Goal: Book appointment/travel/reservation

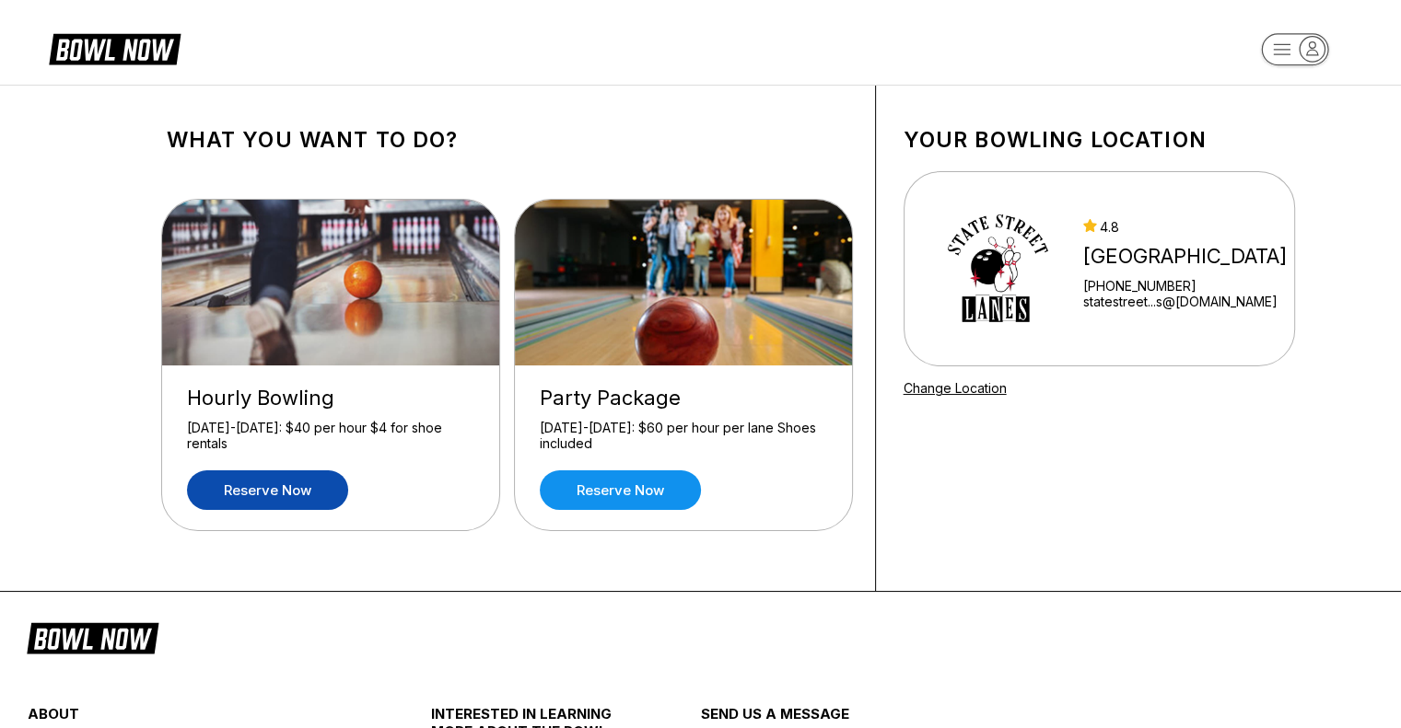
click at [309, 490] on link "Reserve now" at bounding box center [267, 491] width 161 height 40
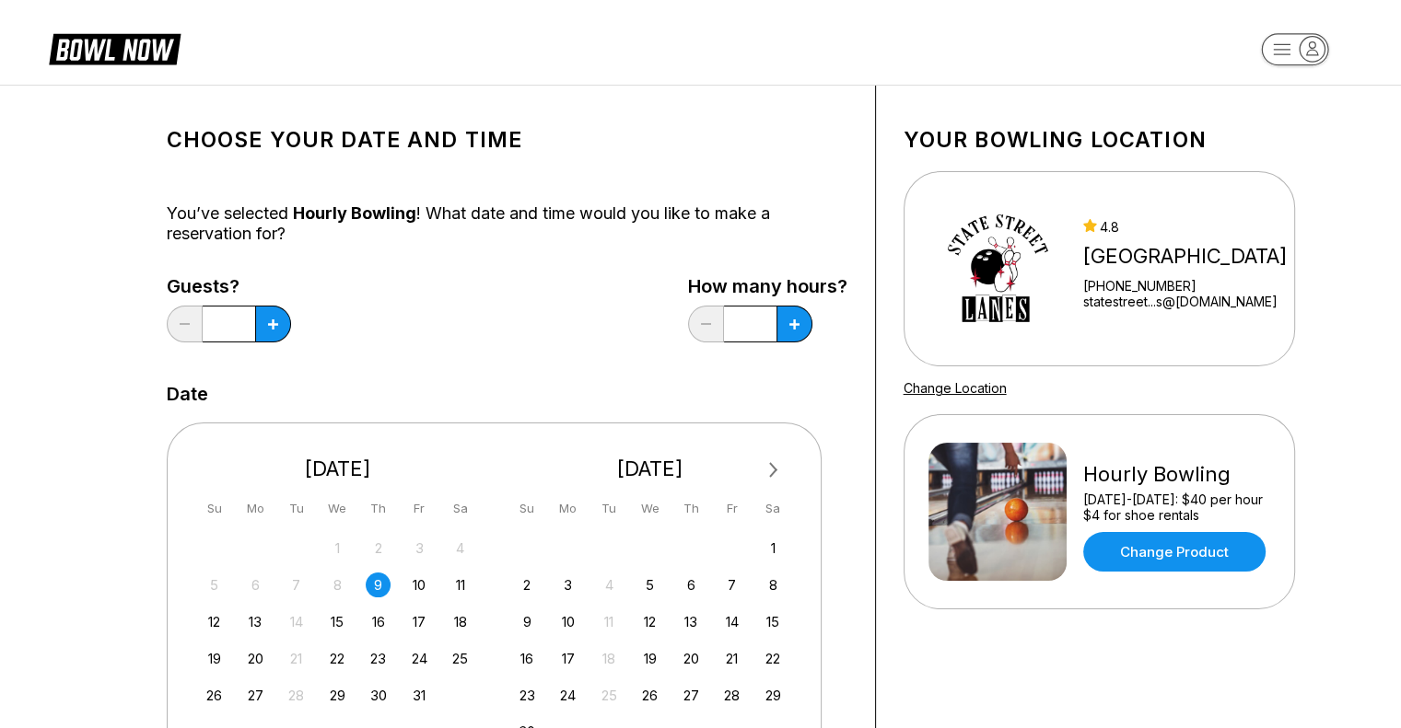
click at [772, 471] on span "Next Month" at bounding box center [772, 469] width 0 height 21
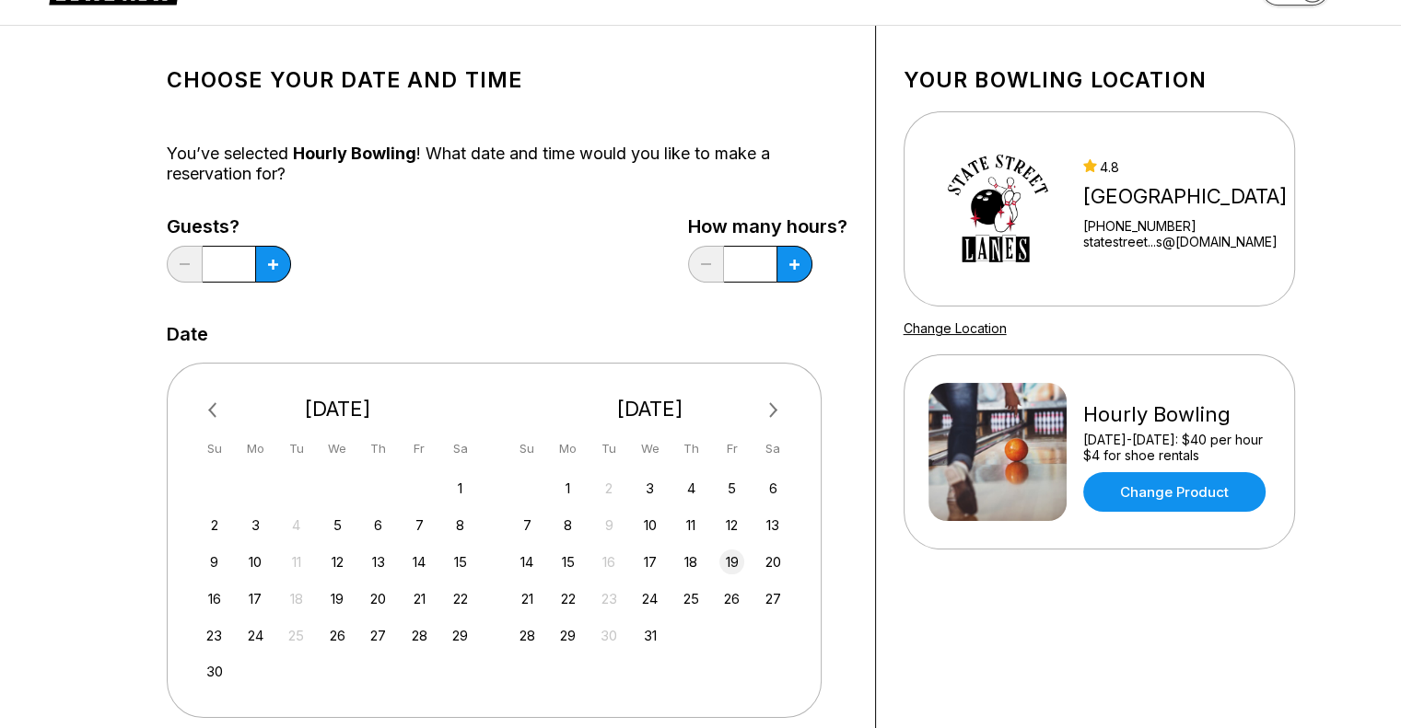
scroll to position [92, 0]
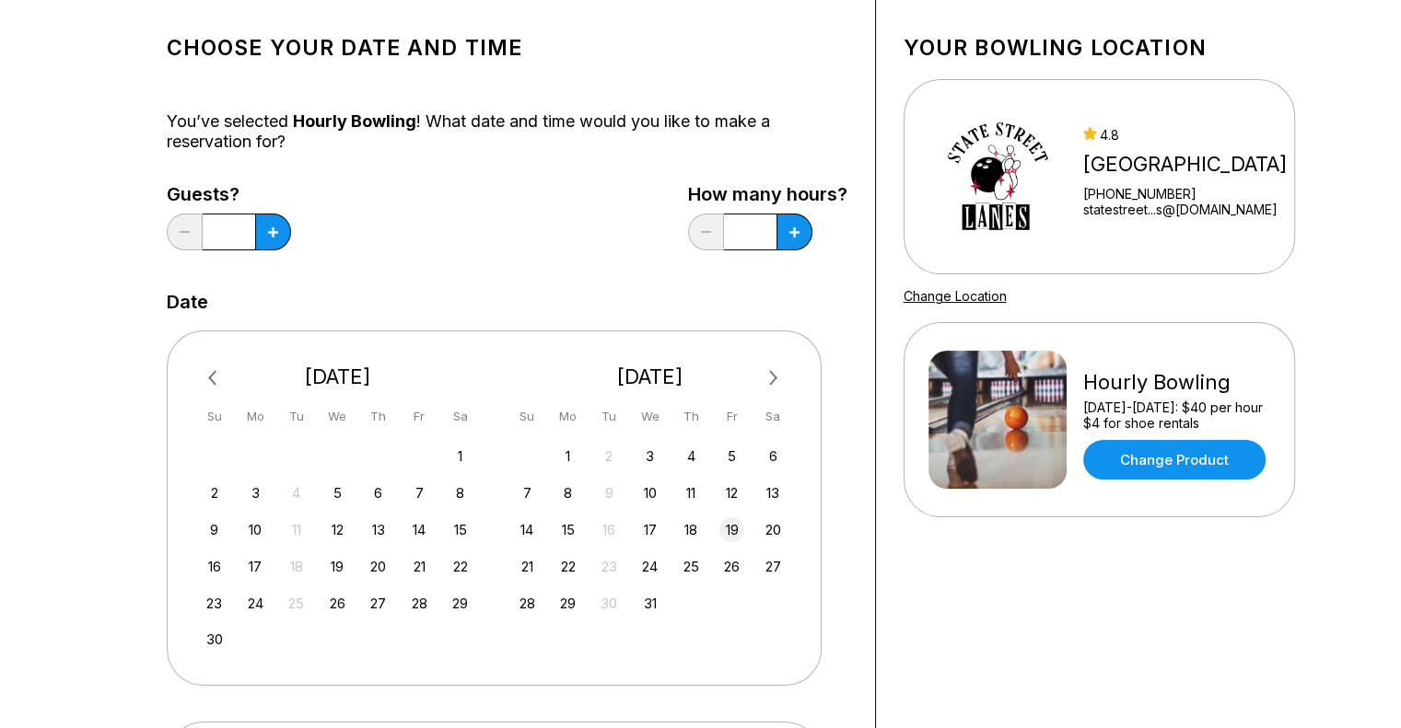
click at [738, 528] on div "19" at bounding box center [731, 529] width 25 height 25
click at [270, 235] on icon at bounding box center [273, 232] width 10 height 10
type input "*"
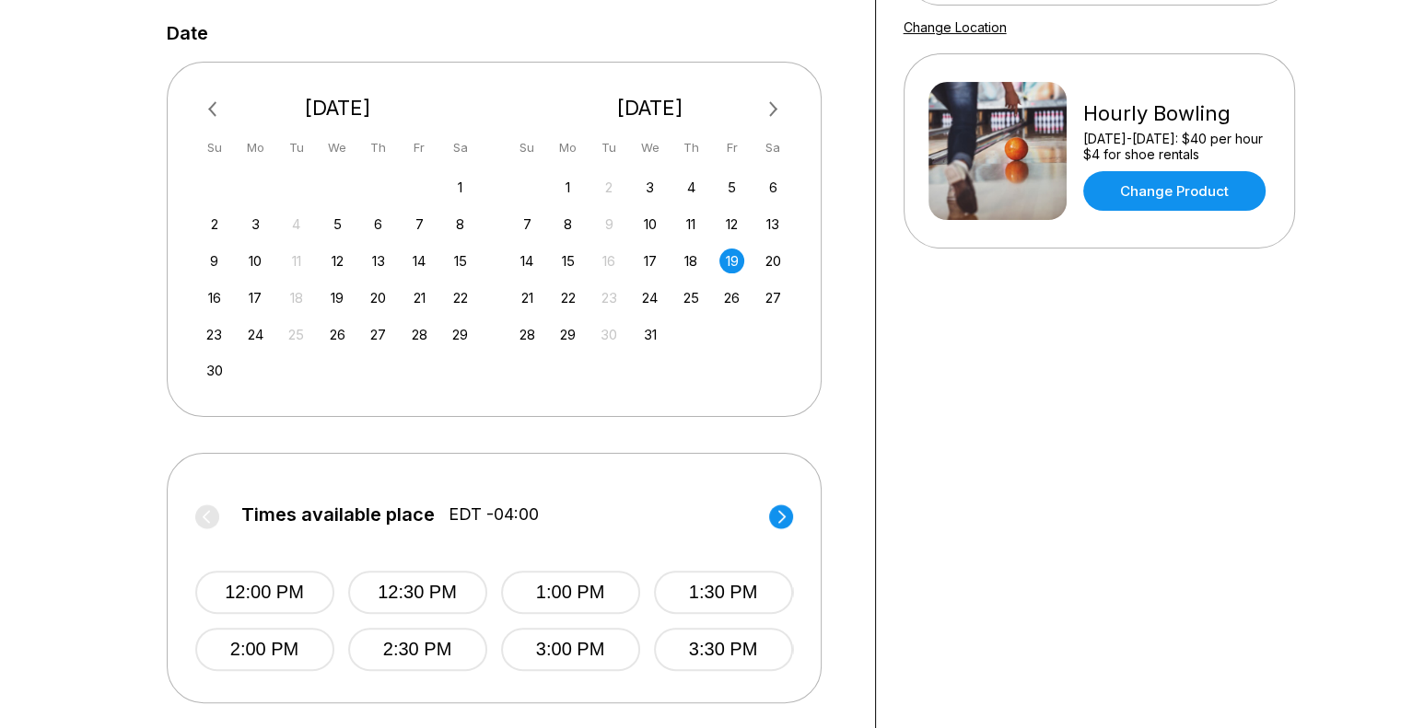
scroll to position [460, 0]
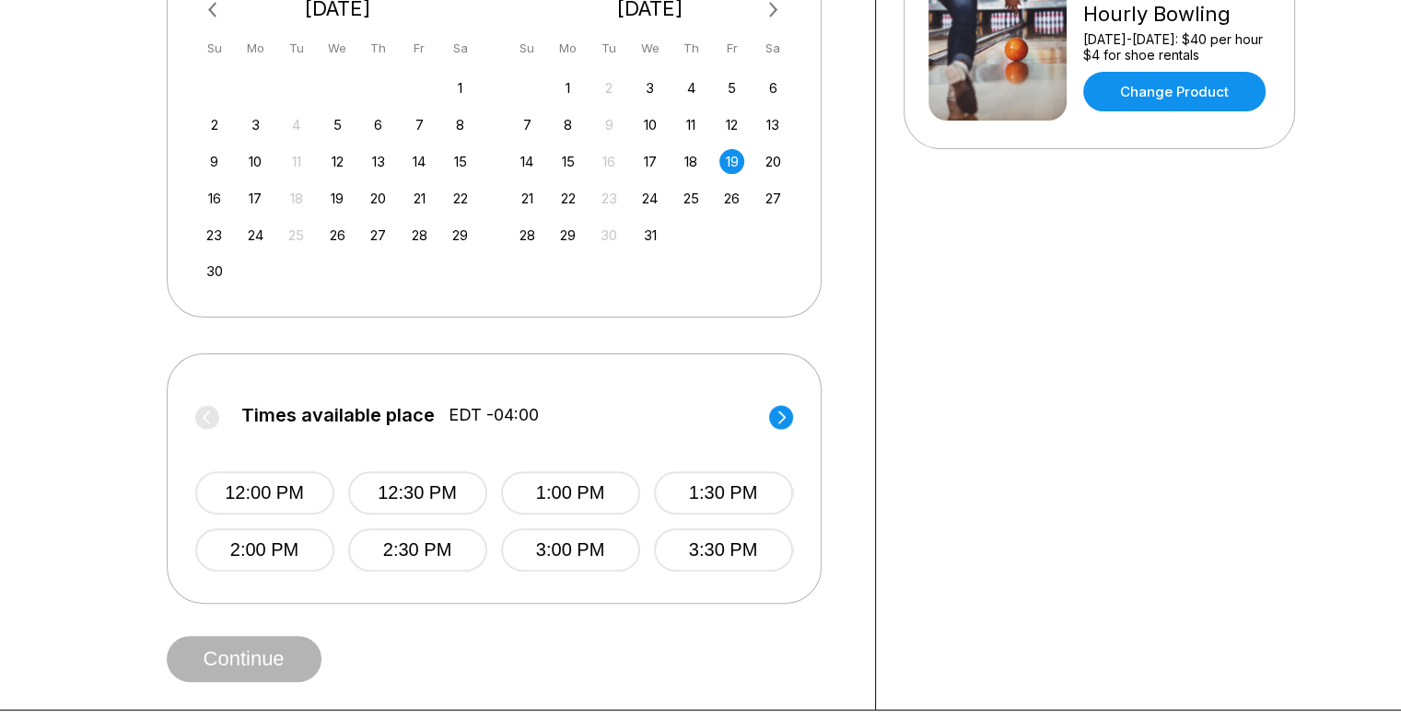
click at [785, 414] on circle at bounding box center [781, 417] width 24 height 24
click at [292, 544] on button "6:00 PM" at bounding box center [264, 550] width 139 height 43
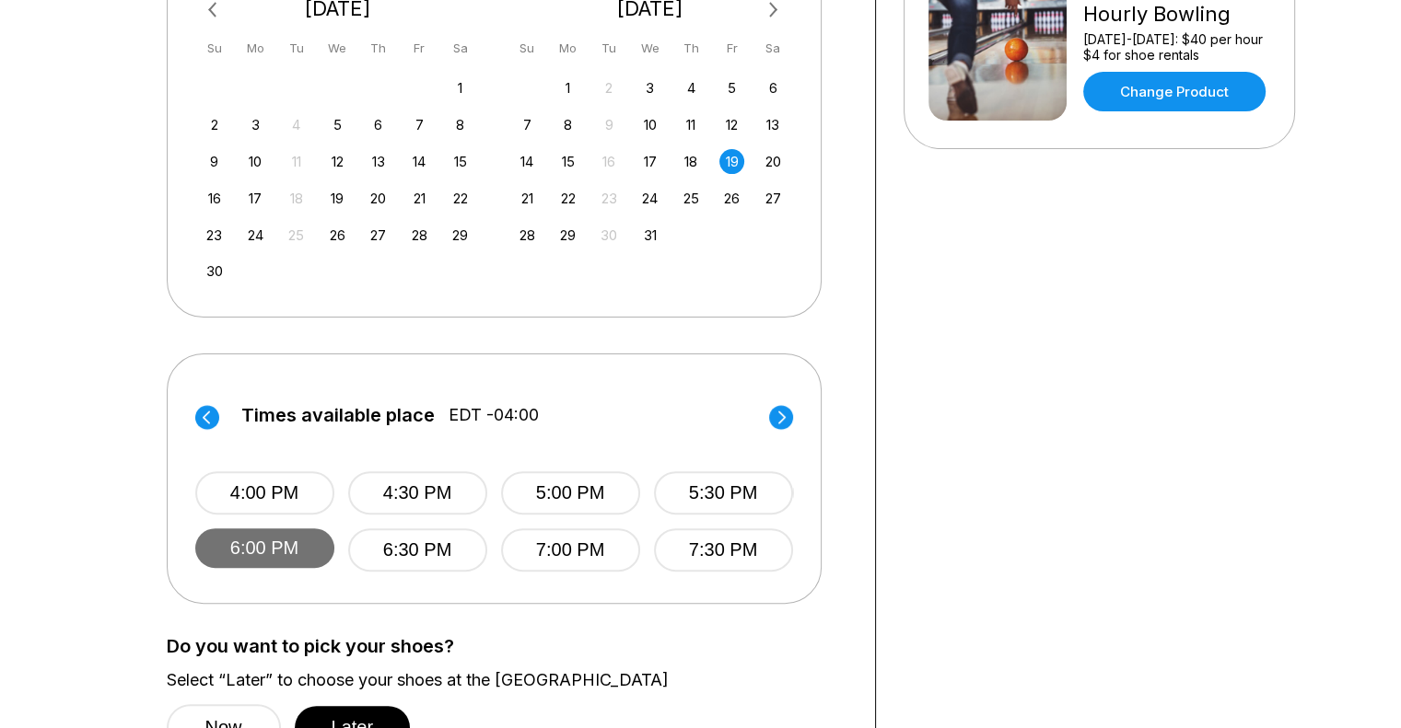
scroll to position [645, 0]
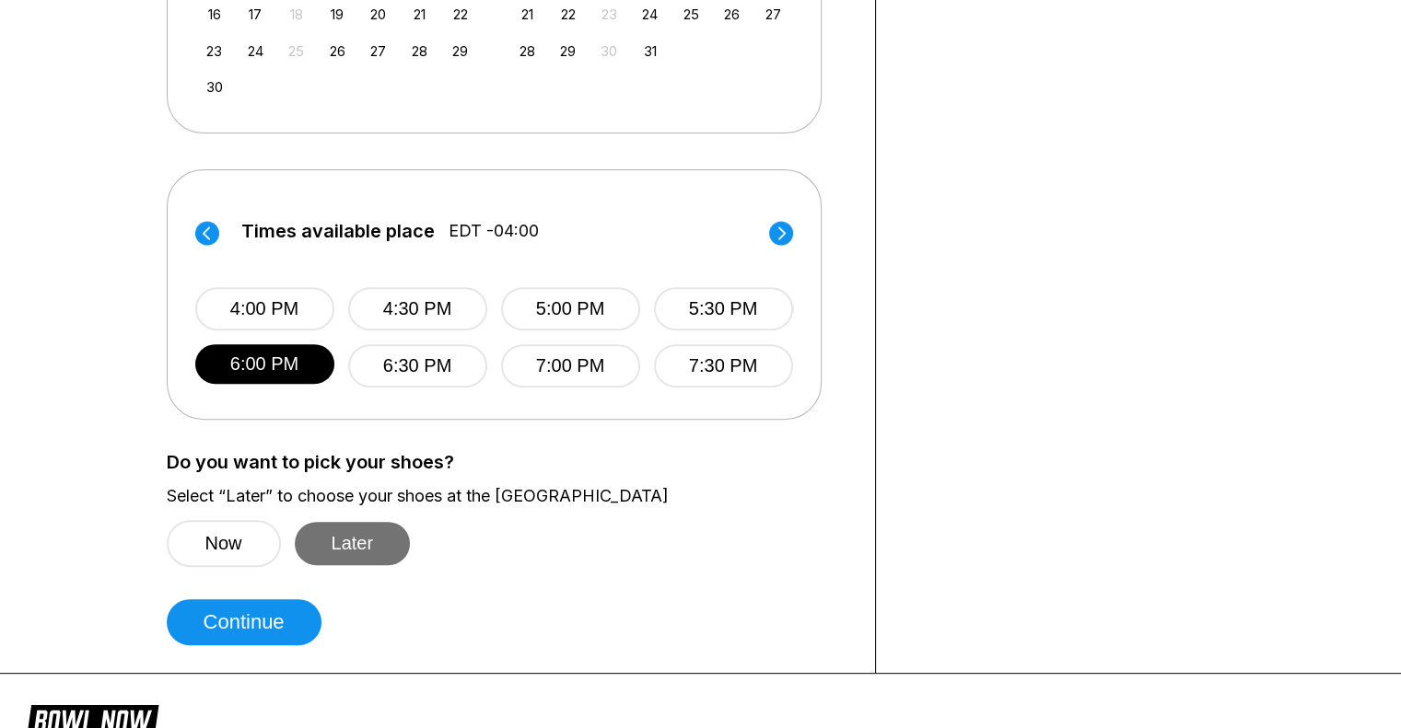
click at [337, 553] on button "Later" at bounding box center [353, 543] width 116 height 43
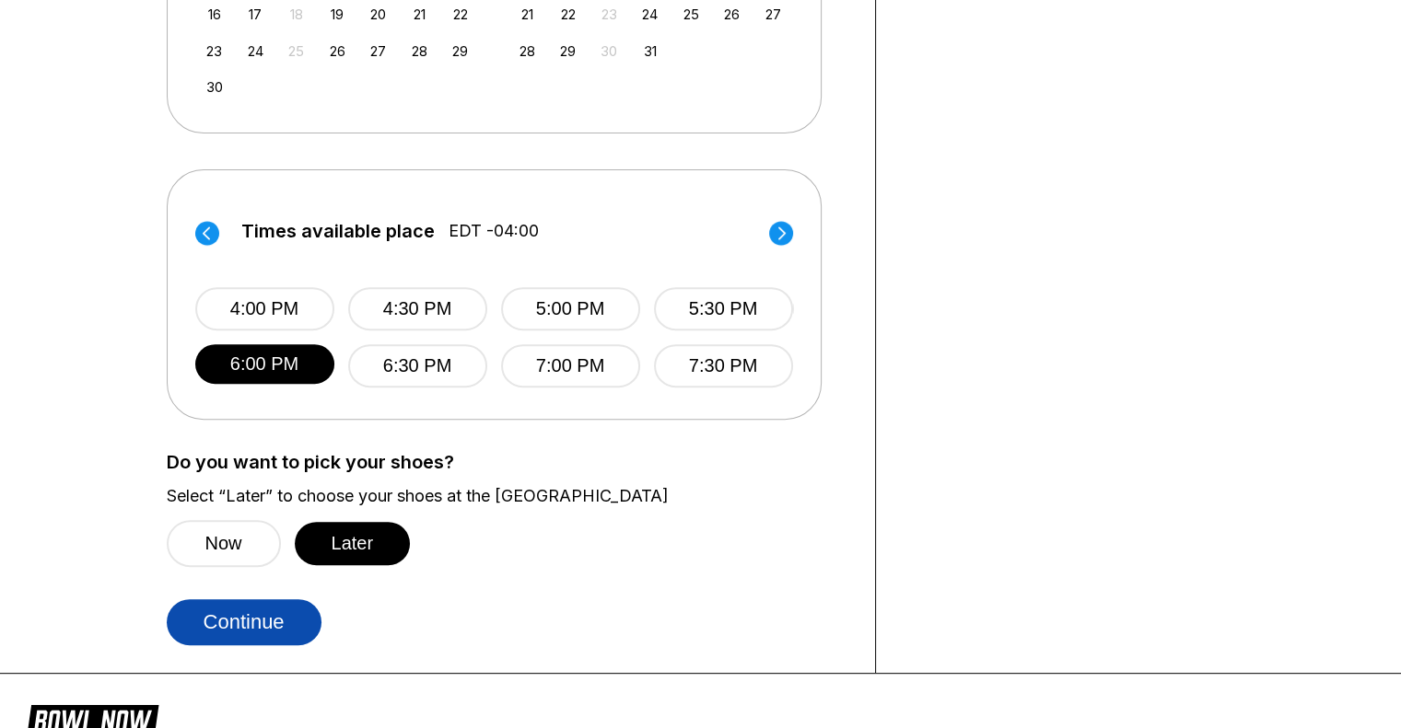
click at [295, 623] on button "Continue" at bounding box center [244, 622] width 155 height 46
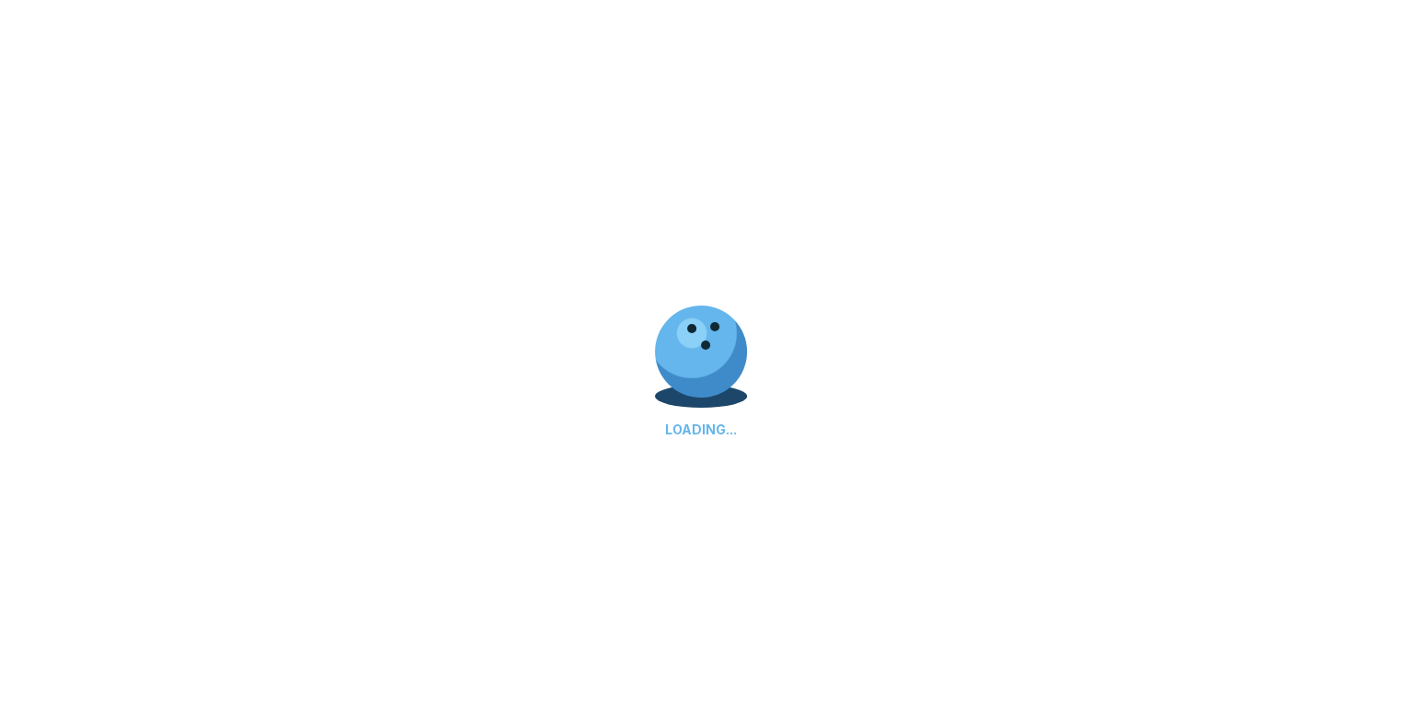
select select "**"
